Goal: Information Seeking & Learning: Learn about a topic

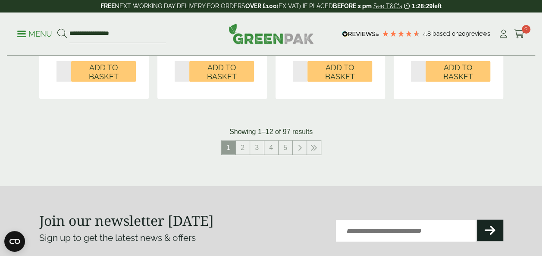
scroll to position [970, 0]
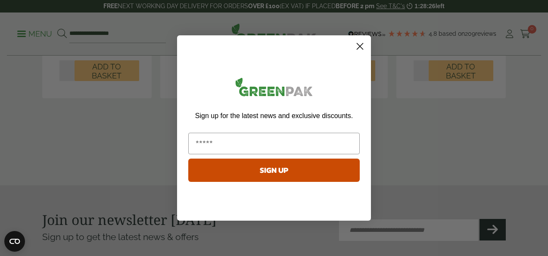
click at [364, 48] on circle "Close dialog" at bounding box center [360, 46] width 14 height 14
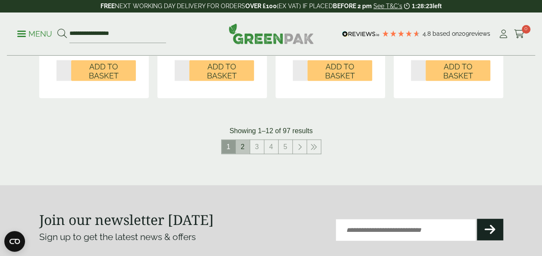
click at [244, 146] on link "2" at bounding box center [243, 147] width 14 height 14
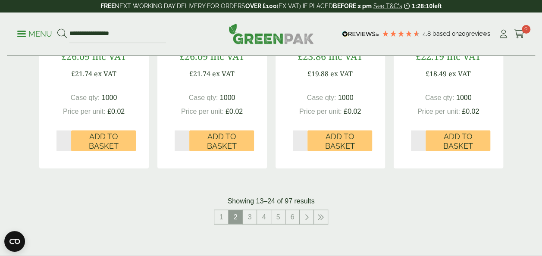
scroll to position [877, 0]
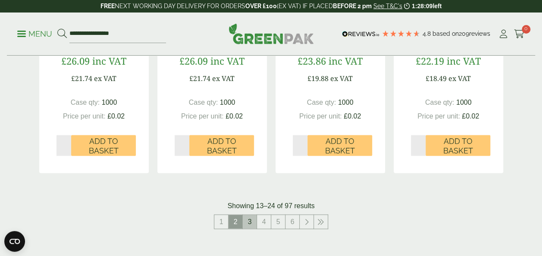
click at [250, 222] on link "3" at bounding box center [250, 222] width 14 height 14
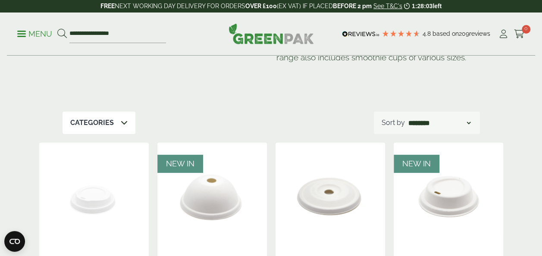
scroll to position [59, 0]
click at [97, 123] on p "Categories" at bounding box center [92, 123] width 44 height 10
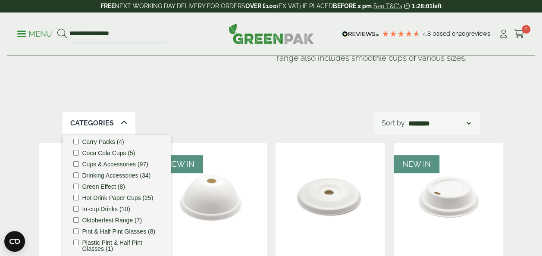
scroll to position [19, 0]
click at [101, 197] on label "Hot Drink Paper Cups (25)" at bounding box center [117, 197] width 71 height 6
click at [235, 121] on div "Categories 1 Carafes & Jugs (3) Carry Packs (4) Coca Cola Cups (5) Cups & Acces…" at bounding box center [270, 123] width 417 height 22
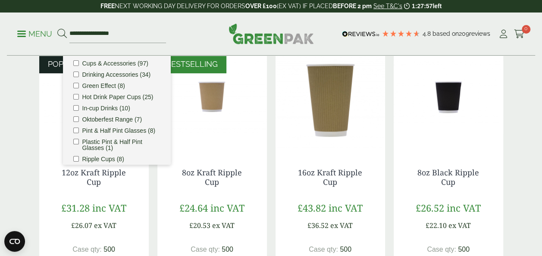
scroll to position [160, 0]
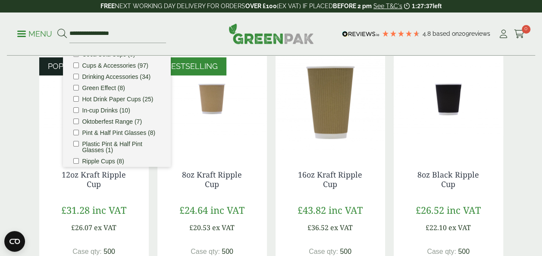
scroll to position [157, 0]
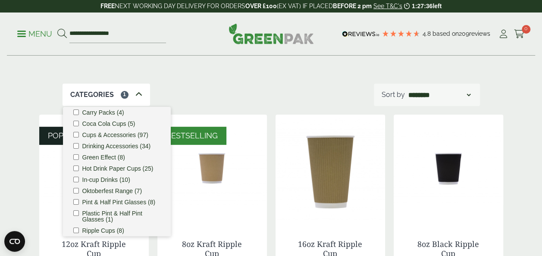
scroll to position [48, 0]
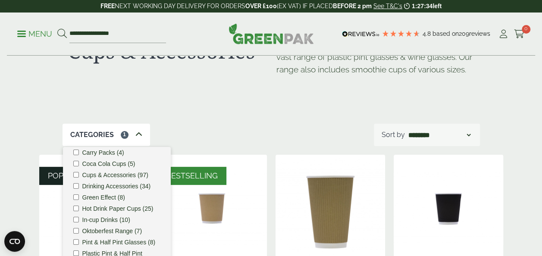
click at [140, 135] on icon at bounding box center [138, 134] width 7 height 7
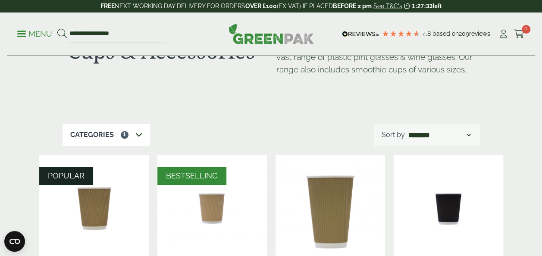
click at [459, 141] on div "**********" at bounding box center [427, 135] width 106 height 22
click at [462, 140] on div "**********" at bounding box center [427, 135] width 106 height 22
click at [444, 136] on select "**********" at bounding box center [438, 135] width 65 height 10
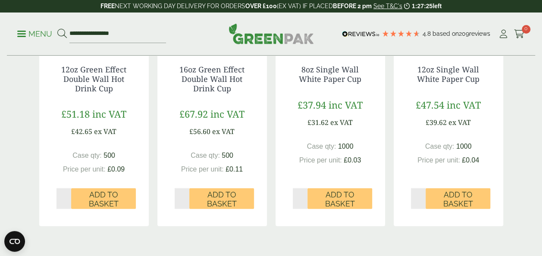
scroll to position [939, 0]
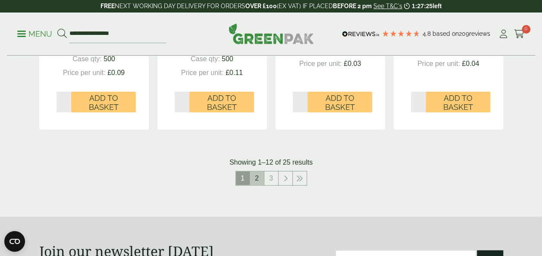
click at [258, 177] on link "2" at bounding box center [257, 178] width 14 height 14
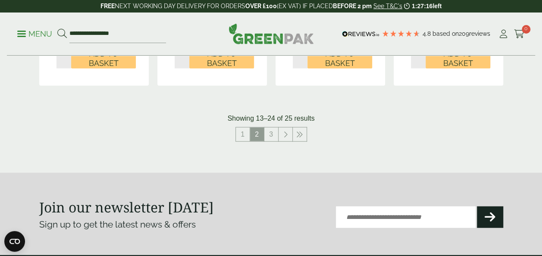
scroll to position [966, 0]
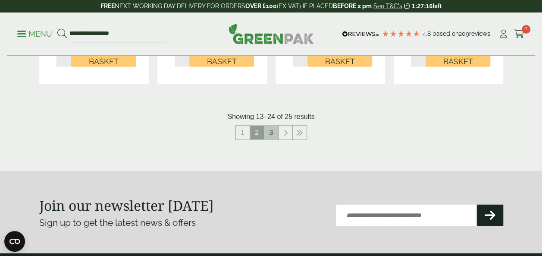
click at [272, 131] on link "3" at bounding box center [271, 133] width 14 height 14
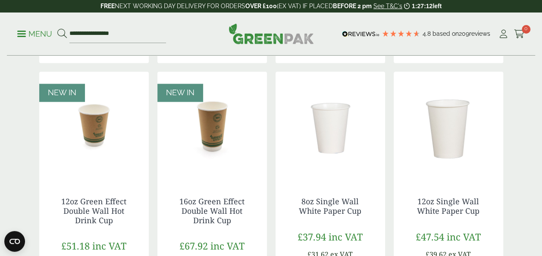
scroll to position [1234, 0]
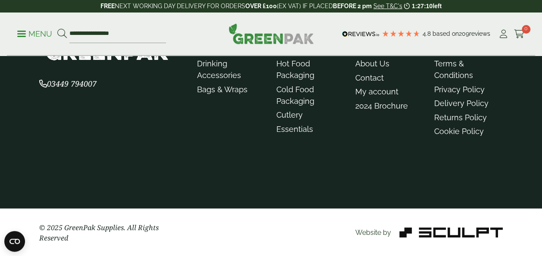
scroll to position [59, 0]
